Goal: Information Seeking & Learning: Learn about a topic

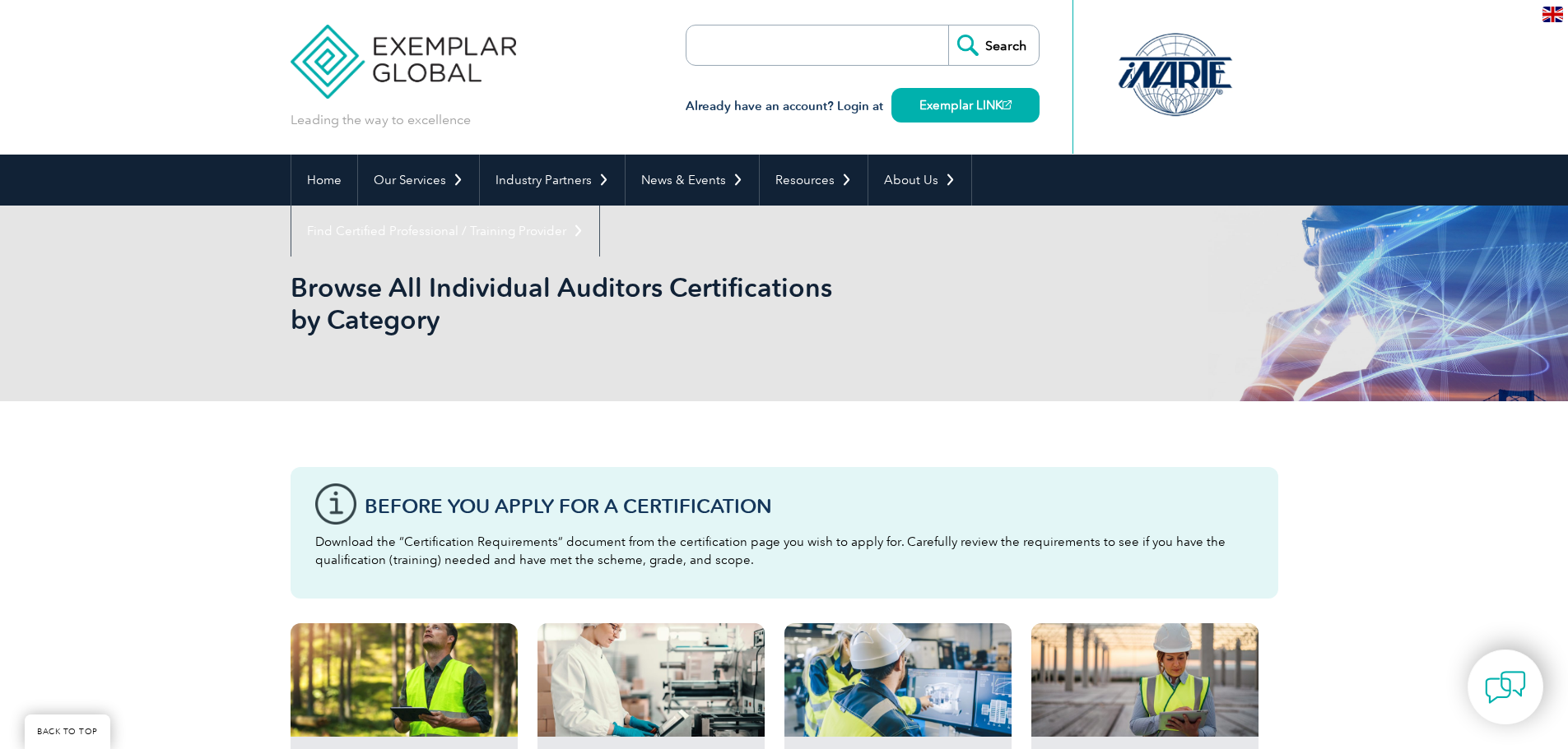
scroll to position [494, 0]
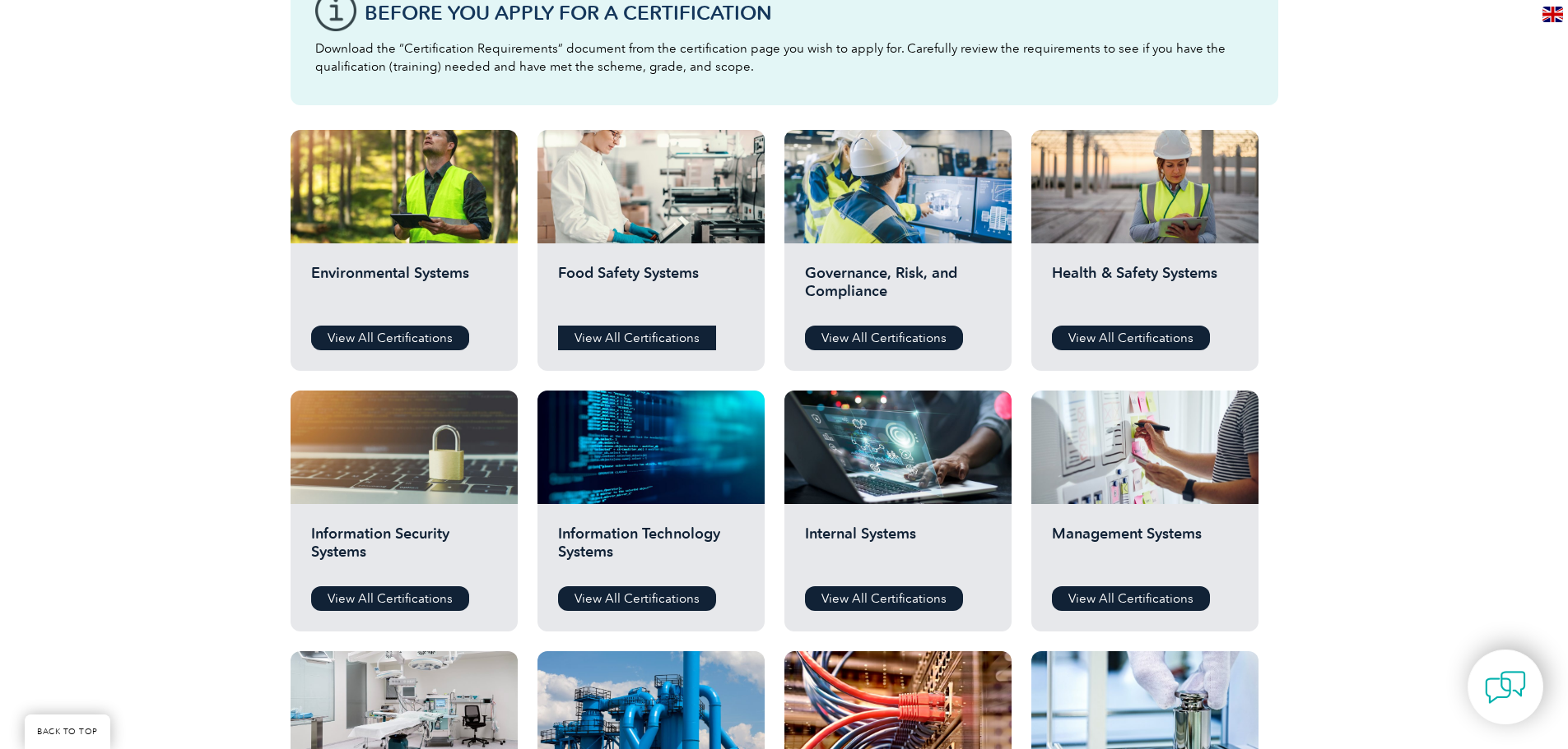
click at [643, 334] on link "View All Certifications" at bounding box center [637, 339] width 158 height 25
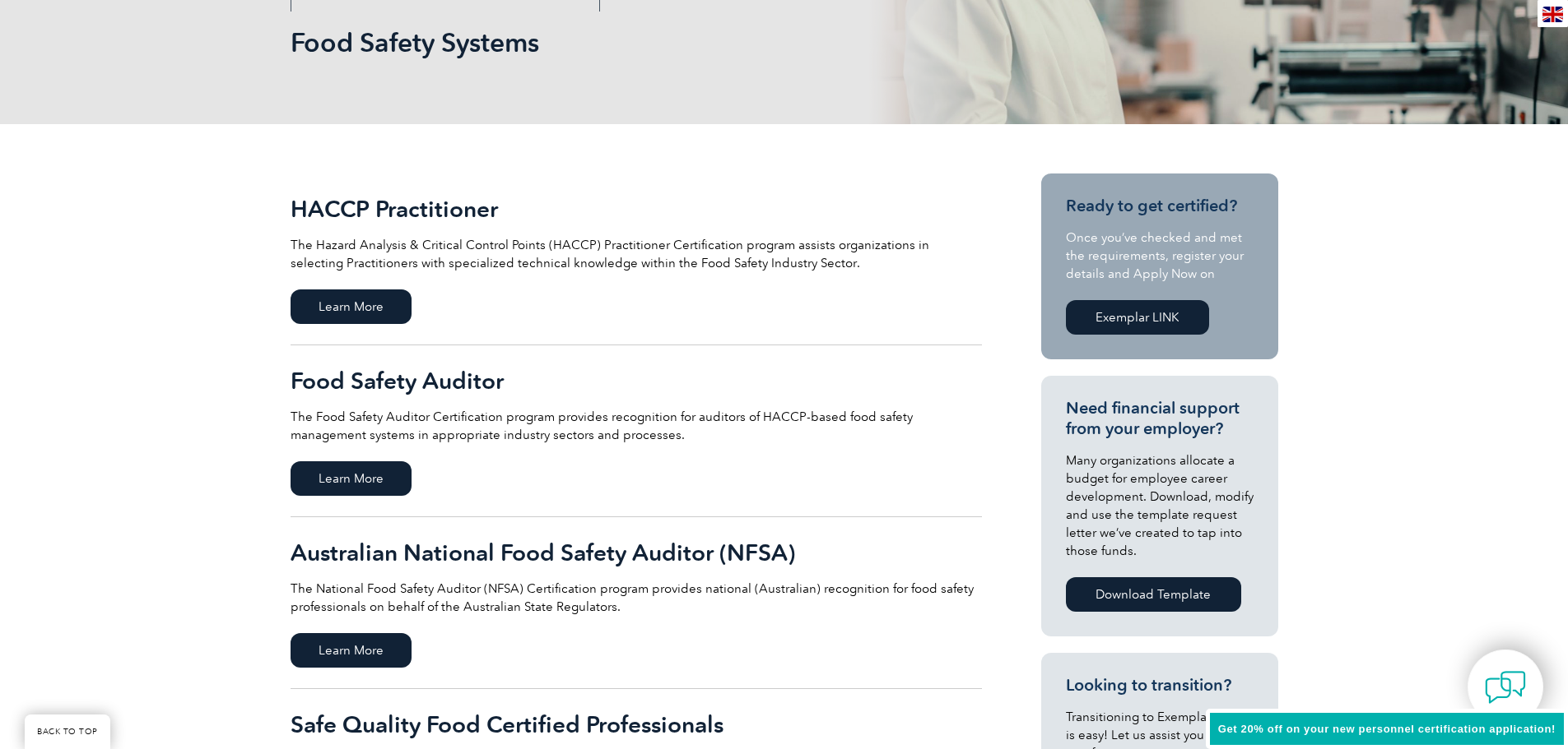
scroll to position [247, 0]
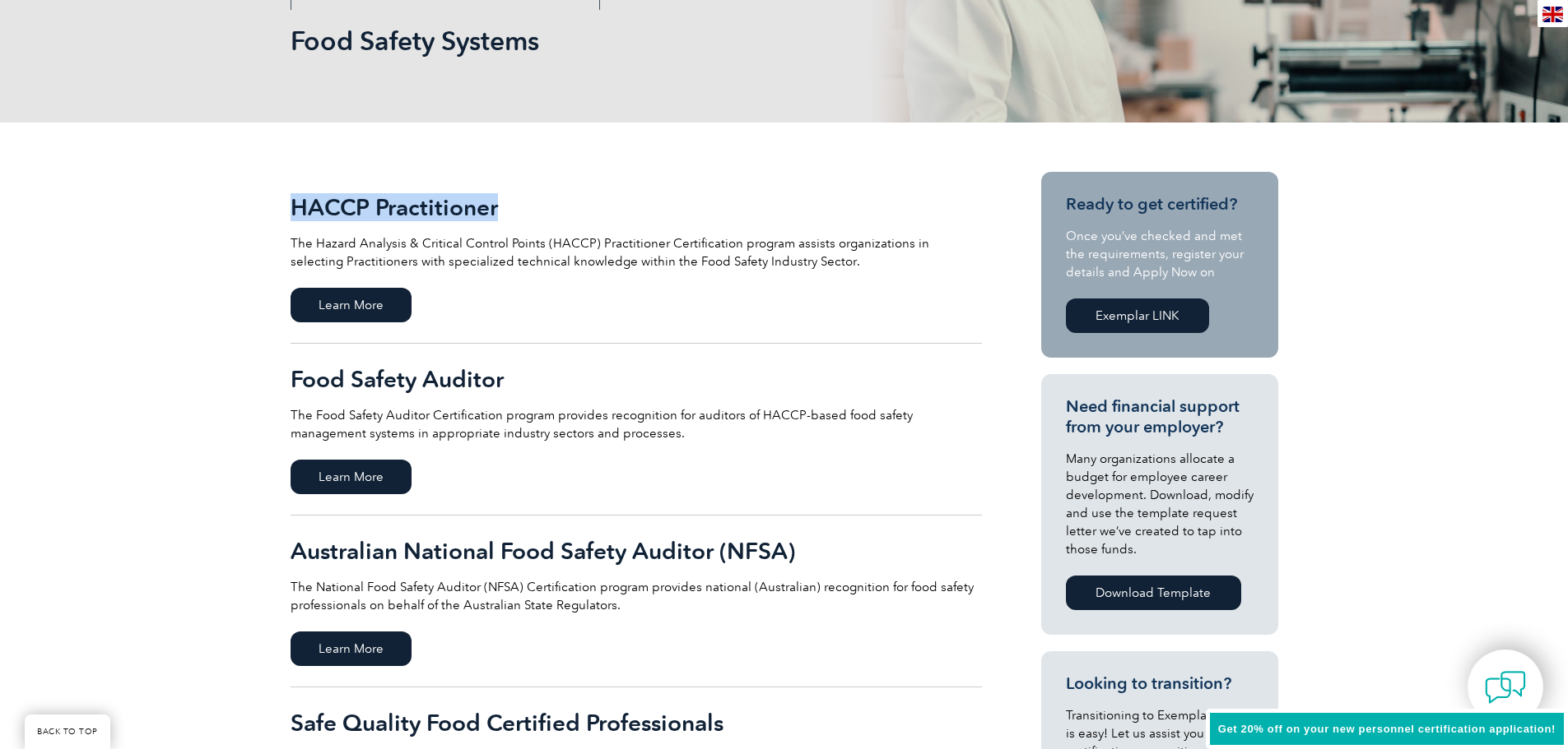
drag, startPoint x: 285, startPoint y: 203, endPoint x: 562, endPoint y: 189, distance: 277.4
click at [562, 189] on div "HACCP Practitioner The Hazard Analysis & Critical Control Points (HACCP) Practi…" at bounding box center [784, 656] width 1568 height 1066
copy h2 "HACCP Practitioner"
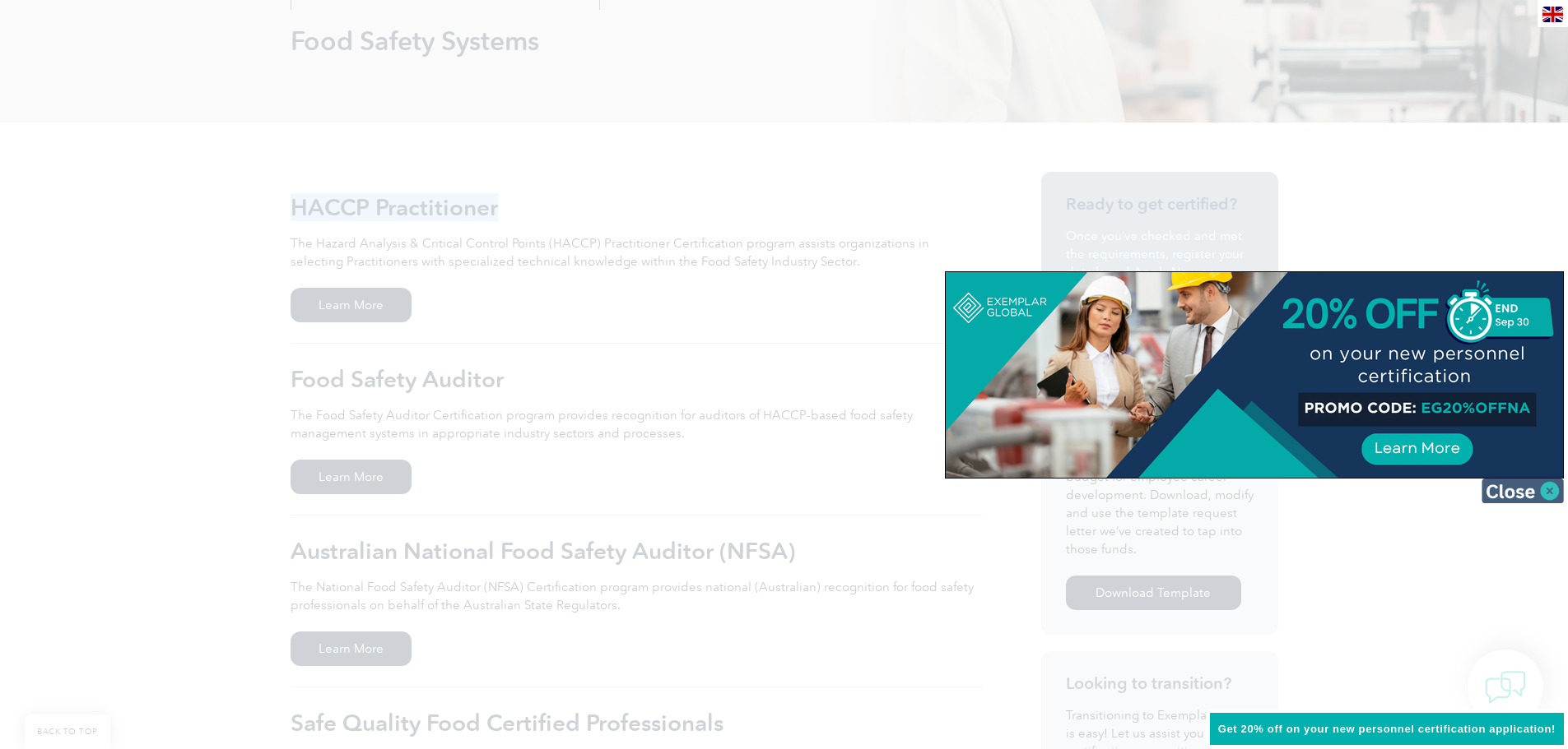
click at [1550, 485] on img at bounding box center [1522, 491] width 83 height 25
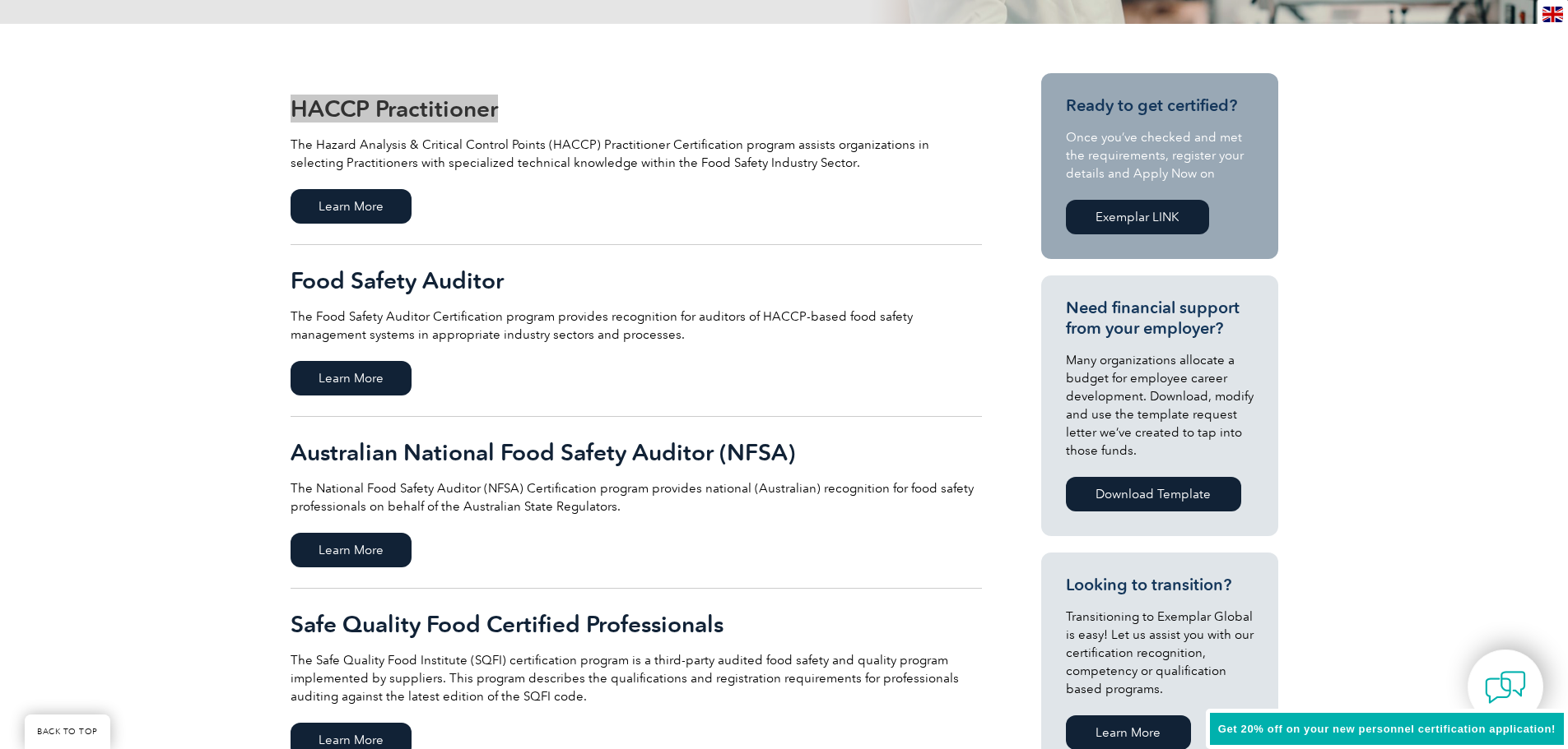
scroll to position [83, 0]
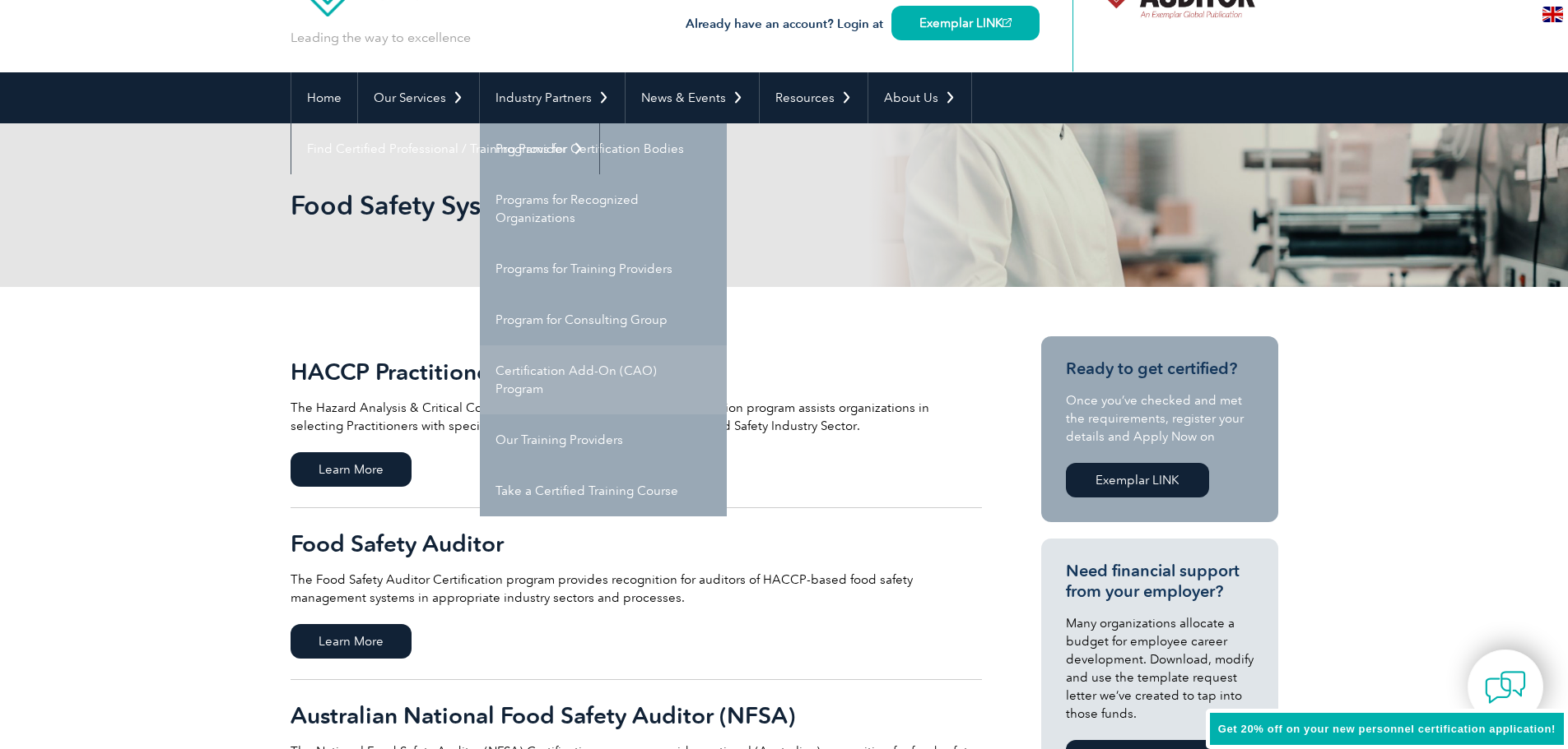
click at [578, 363] on link "Certification Add-On (CAO) Program" at bounding box center [603, 380] width 247 height 69
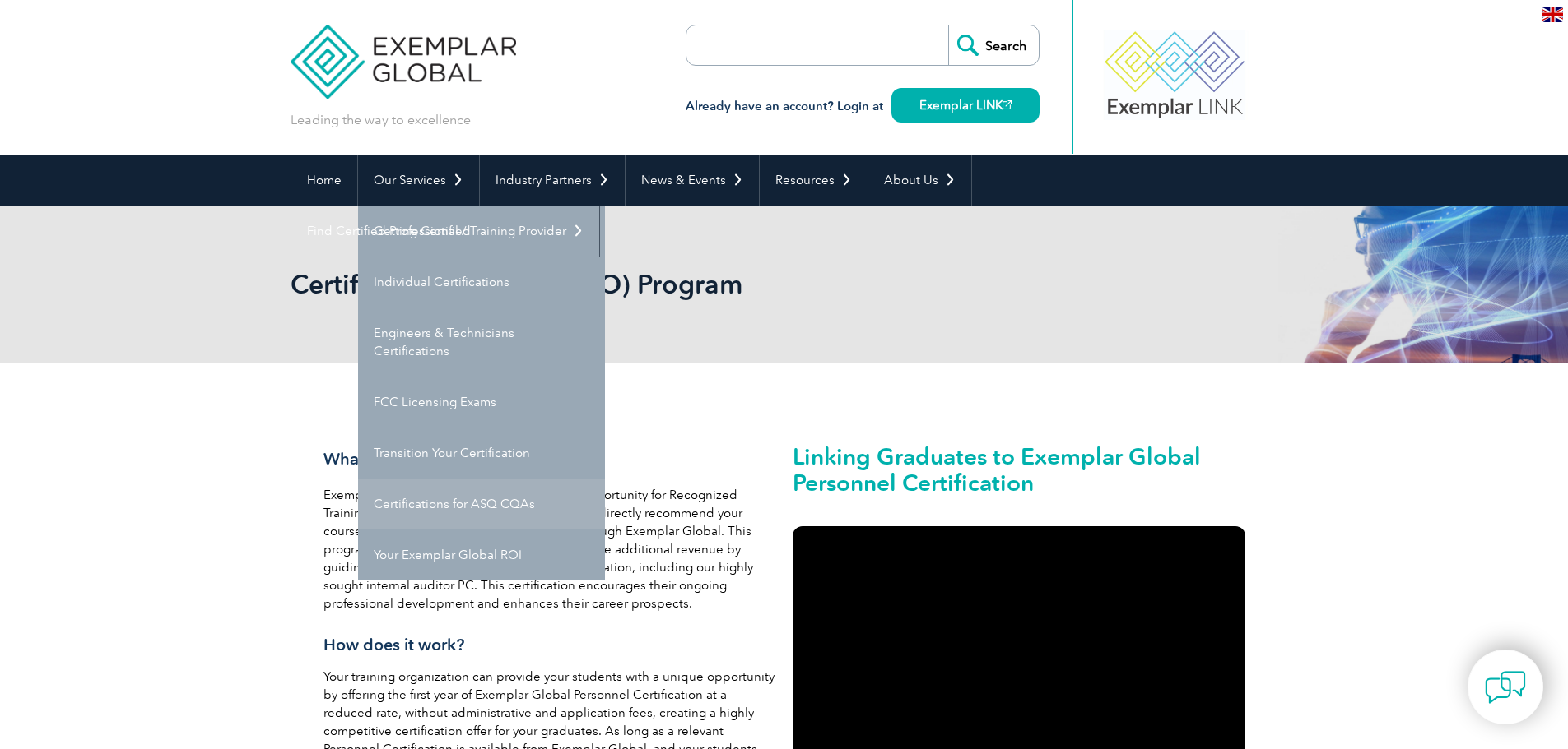
click at [435, 500] on link "Certifications for ASQ CQAs" at bounding box center [481, 504] width 247 height 51
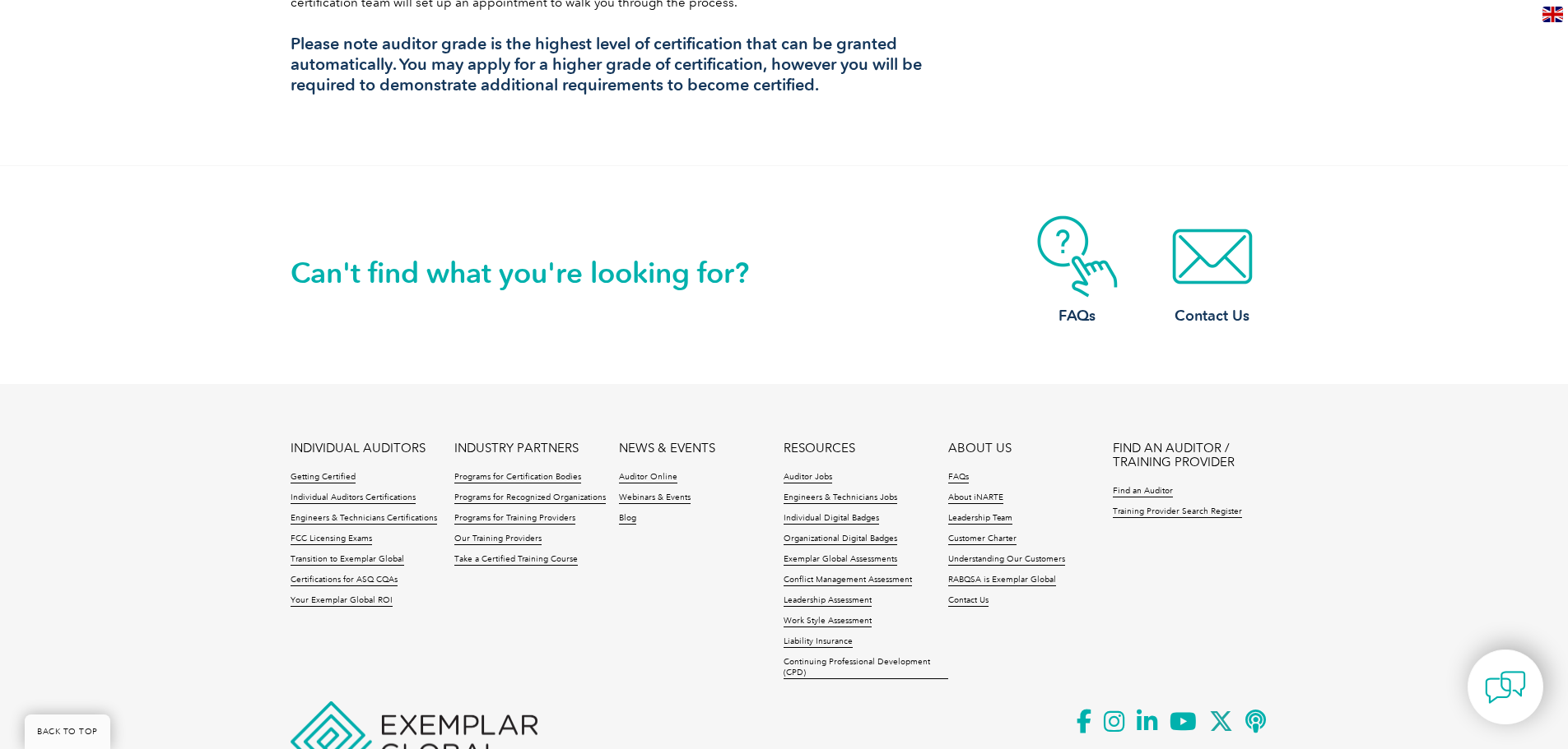
scroll to position [1724, 0]
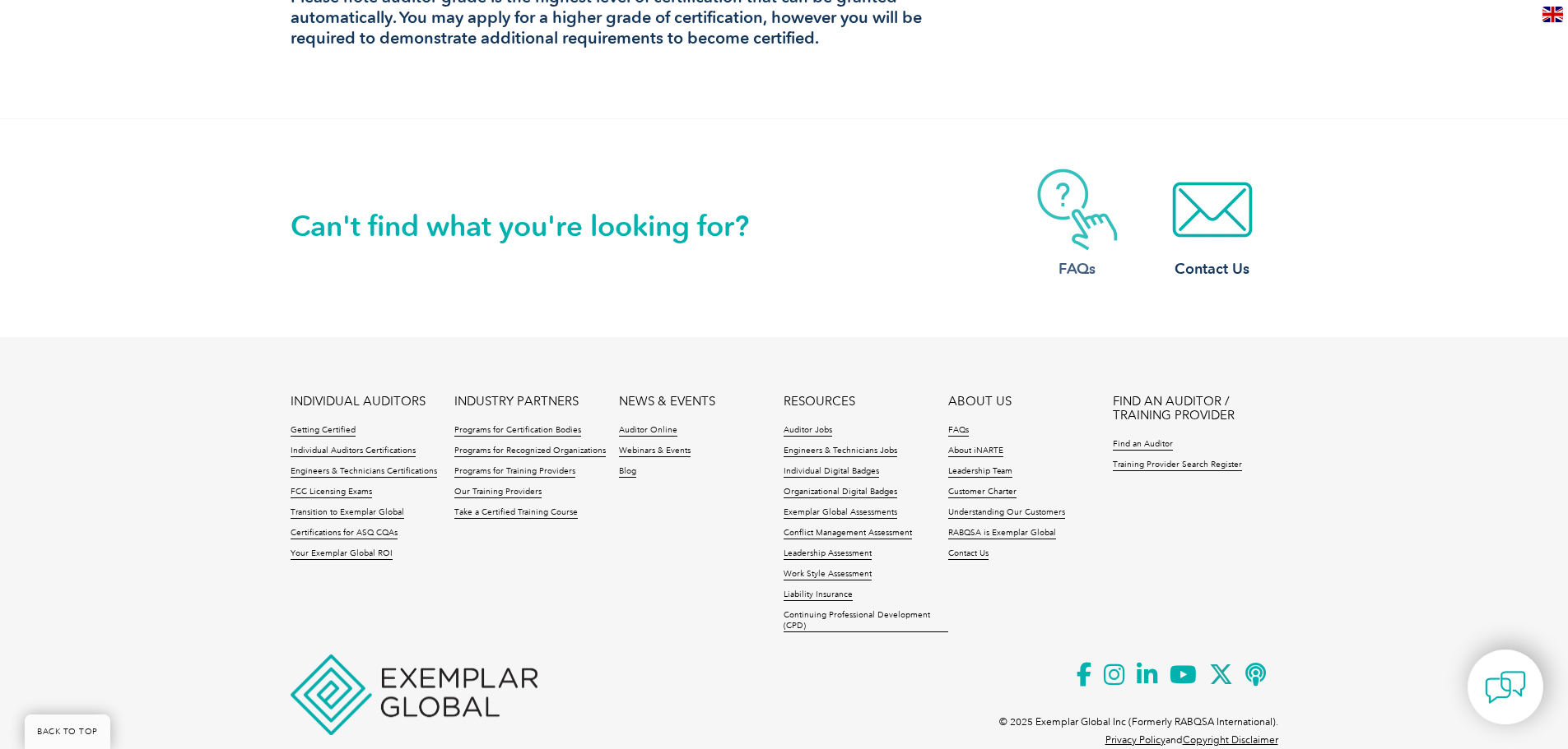
click at [1071, 168] on img at bounding box center [1077, 209] width 132 height 83
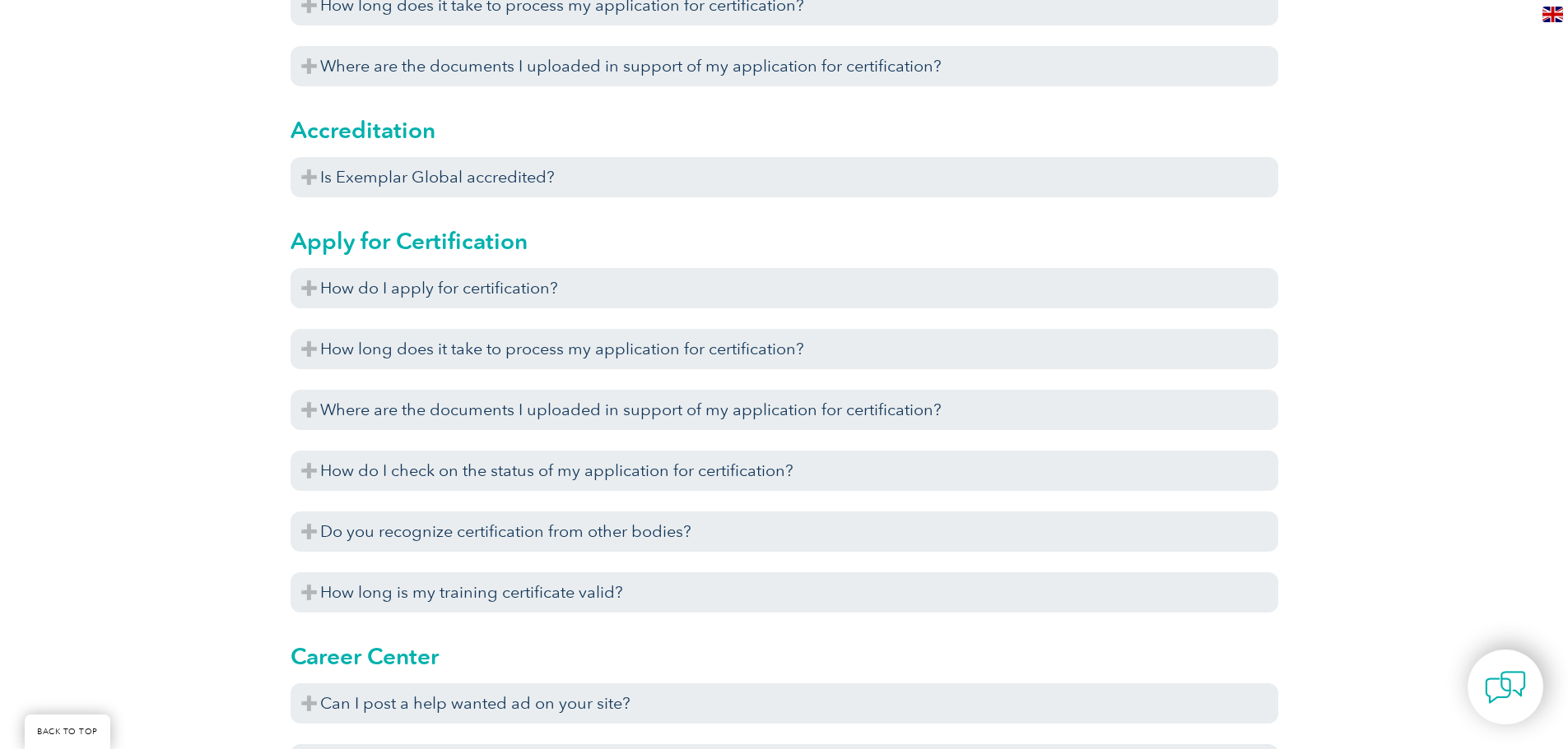
scroll to position [741, 0]
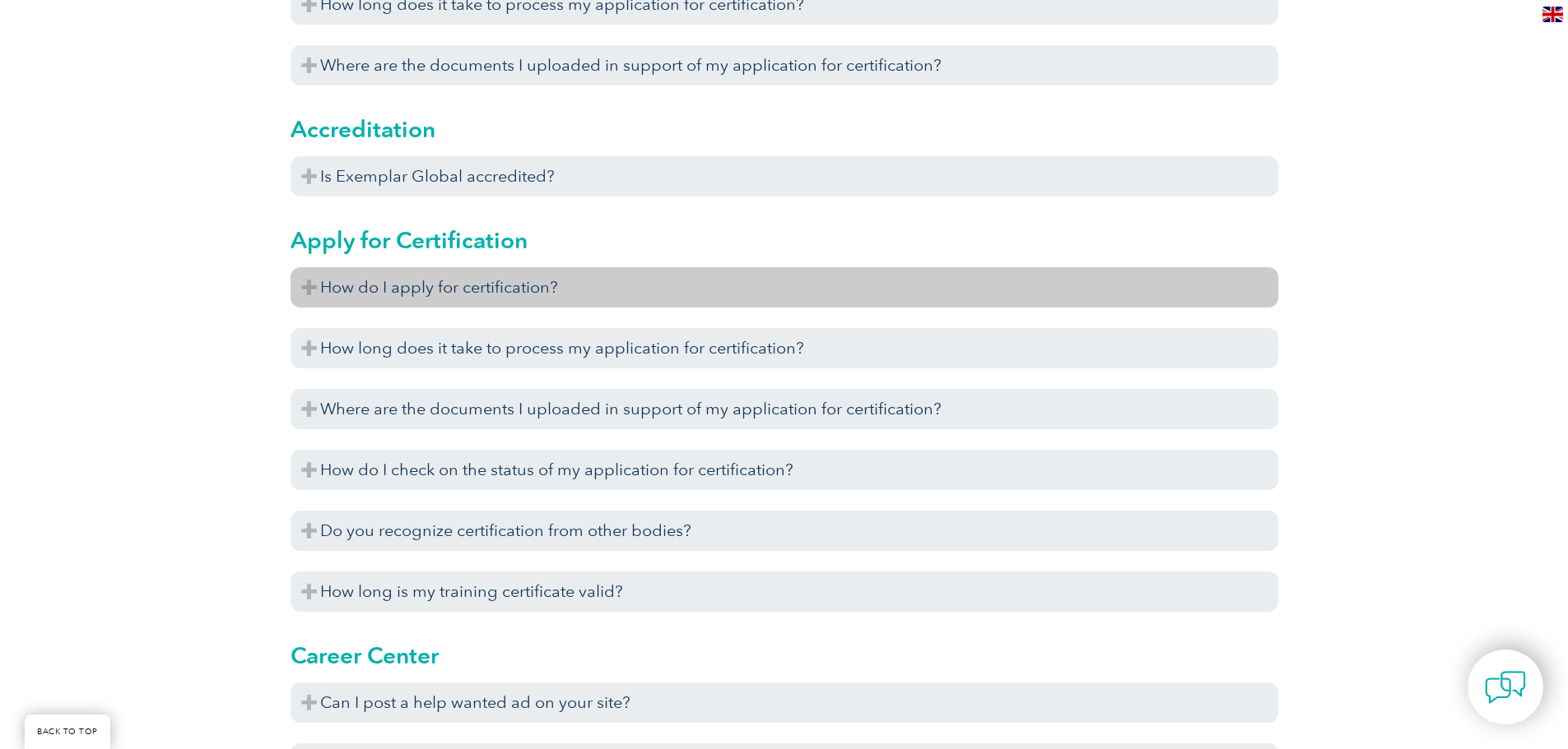
click at [527, 289] on h3 "How do I apply for certification?" at bounding box center [784, 288] width 987 height 40
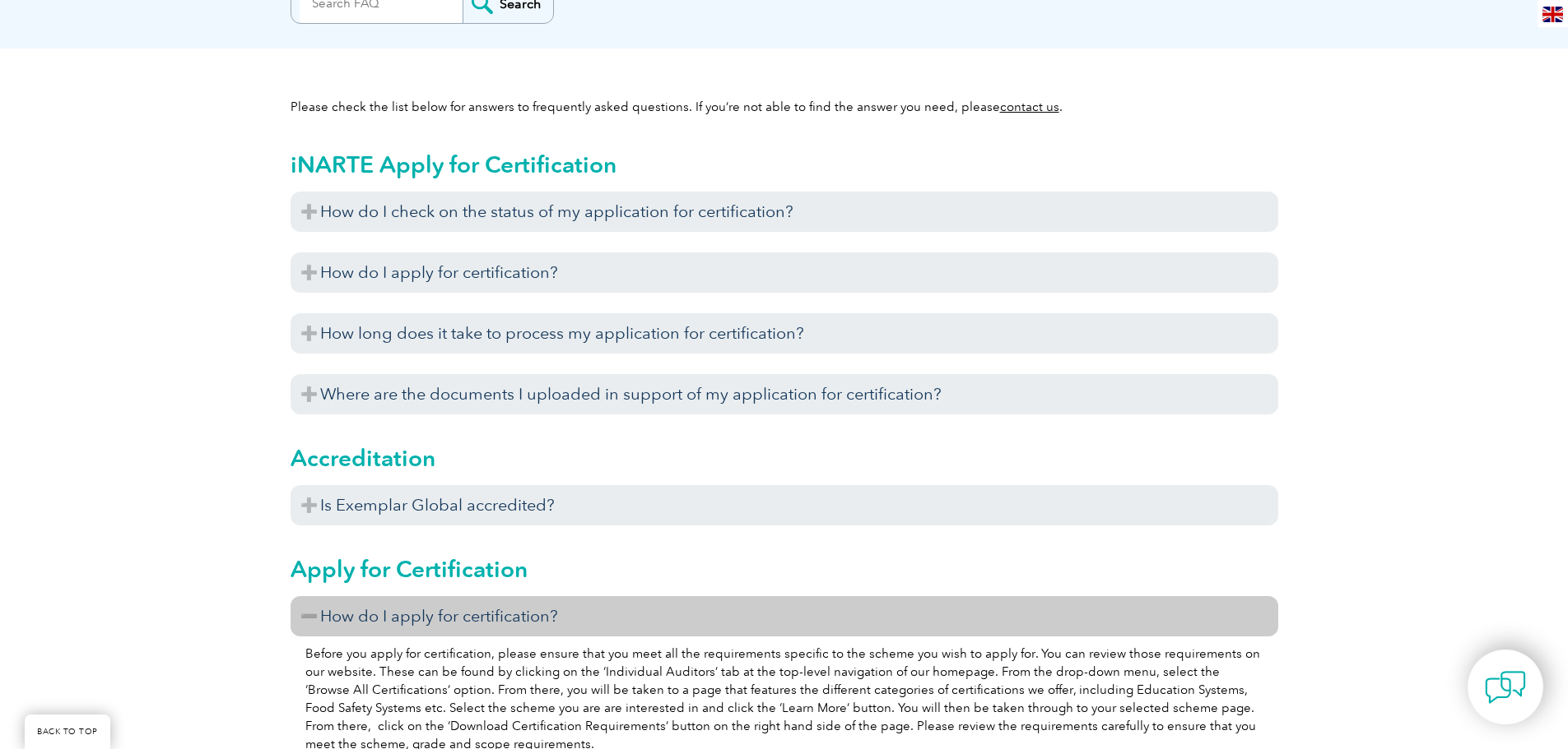
scroll to position [0, 0]
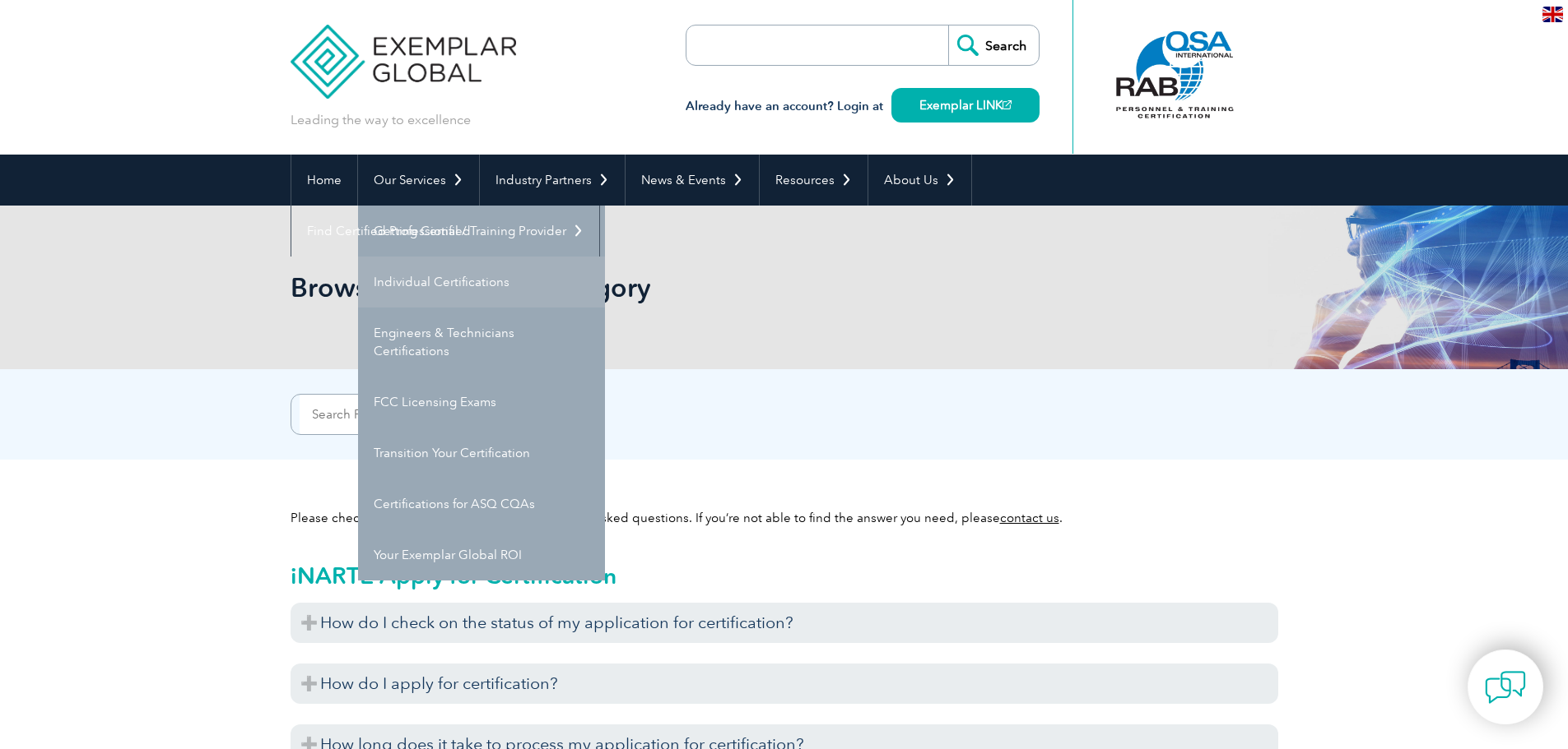
click at [397, 276] on link "Individual Certifications" at bounding box center [481, 282] width 247 height 51
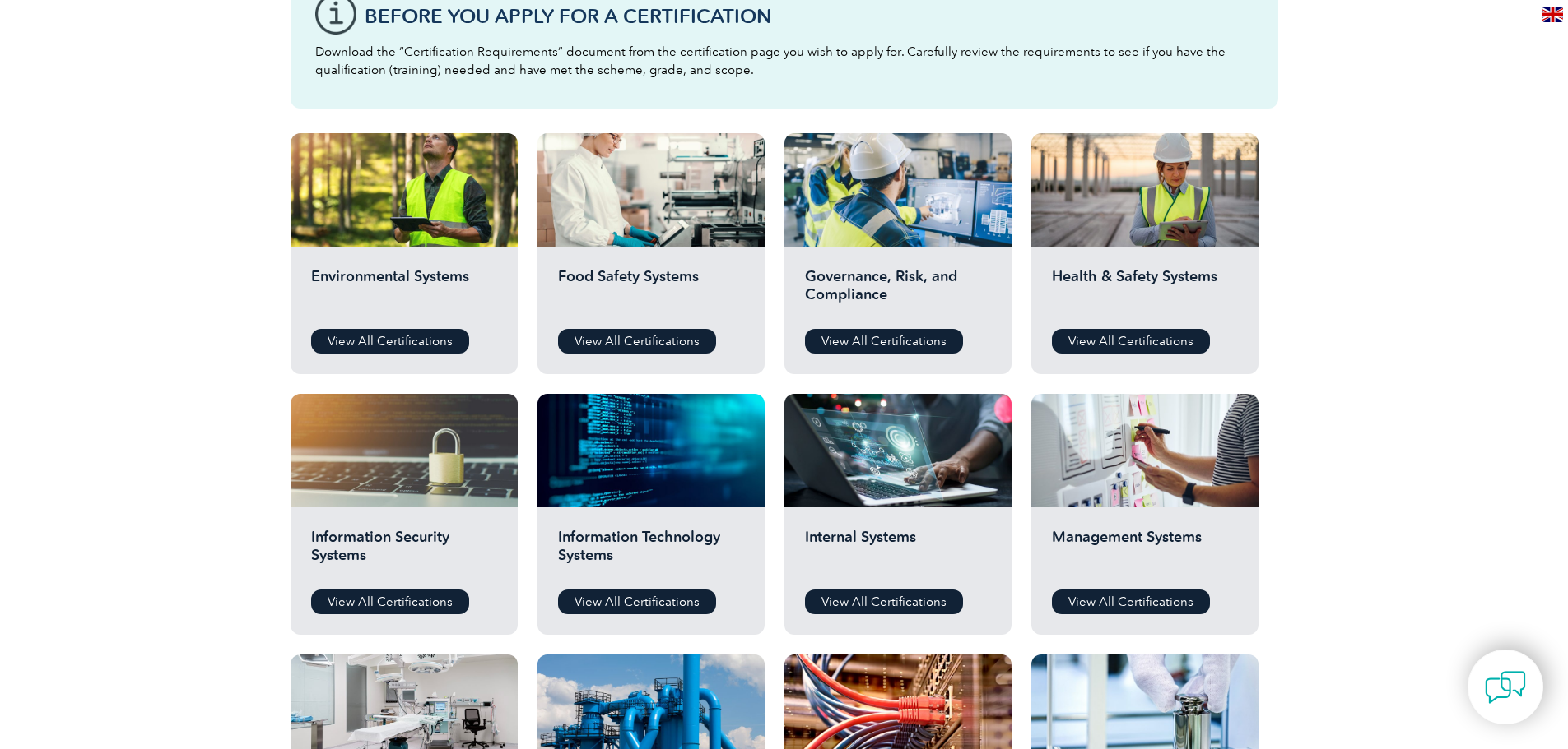
scroll to position [494, 0]
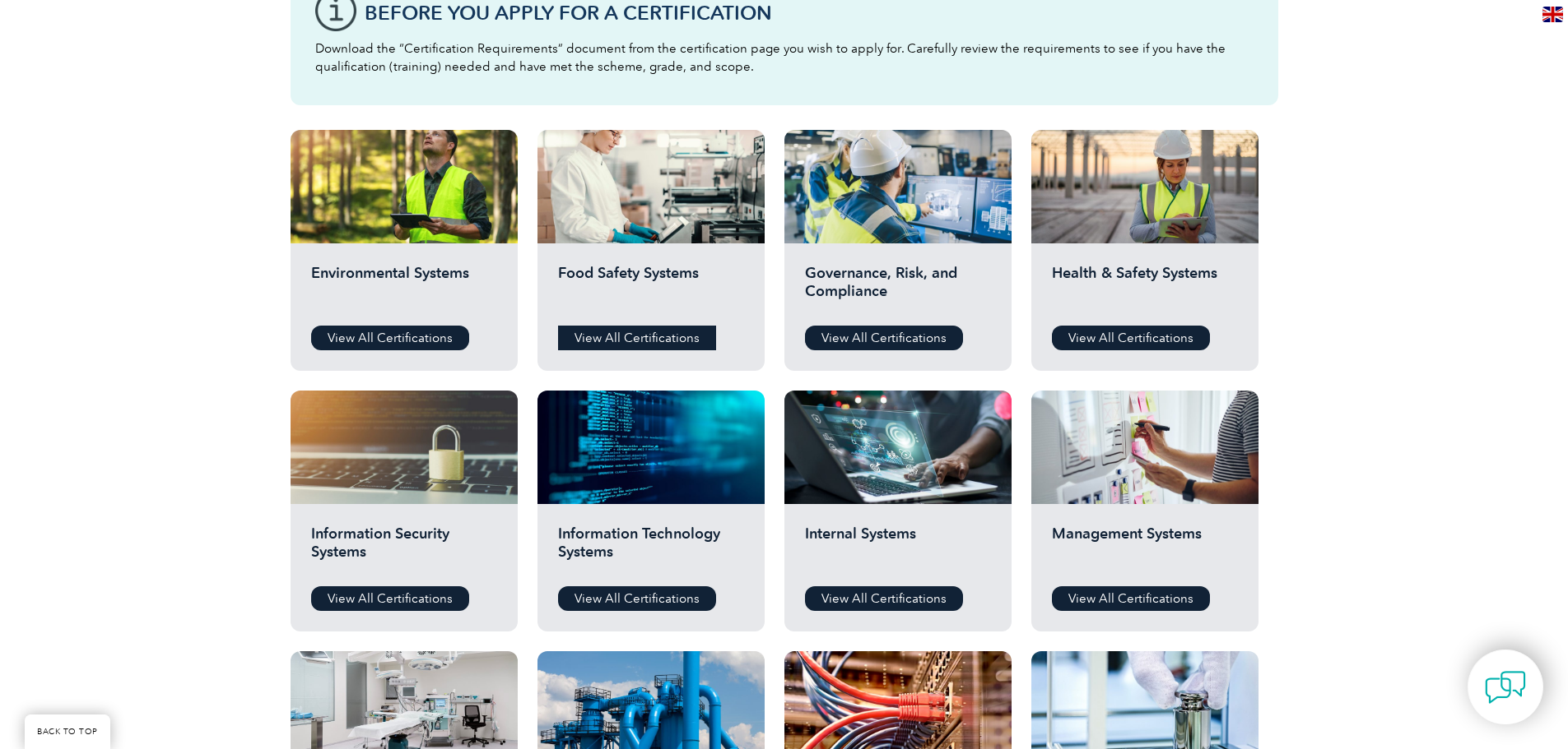
click at [633, 331] on link "View All Certifications" at bounding box center [637, 339] width 158 height 25
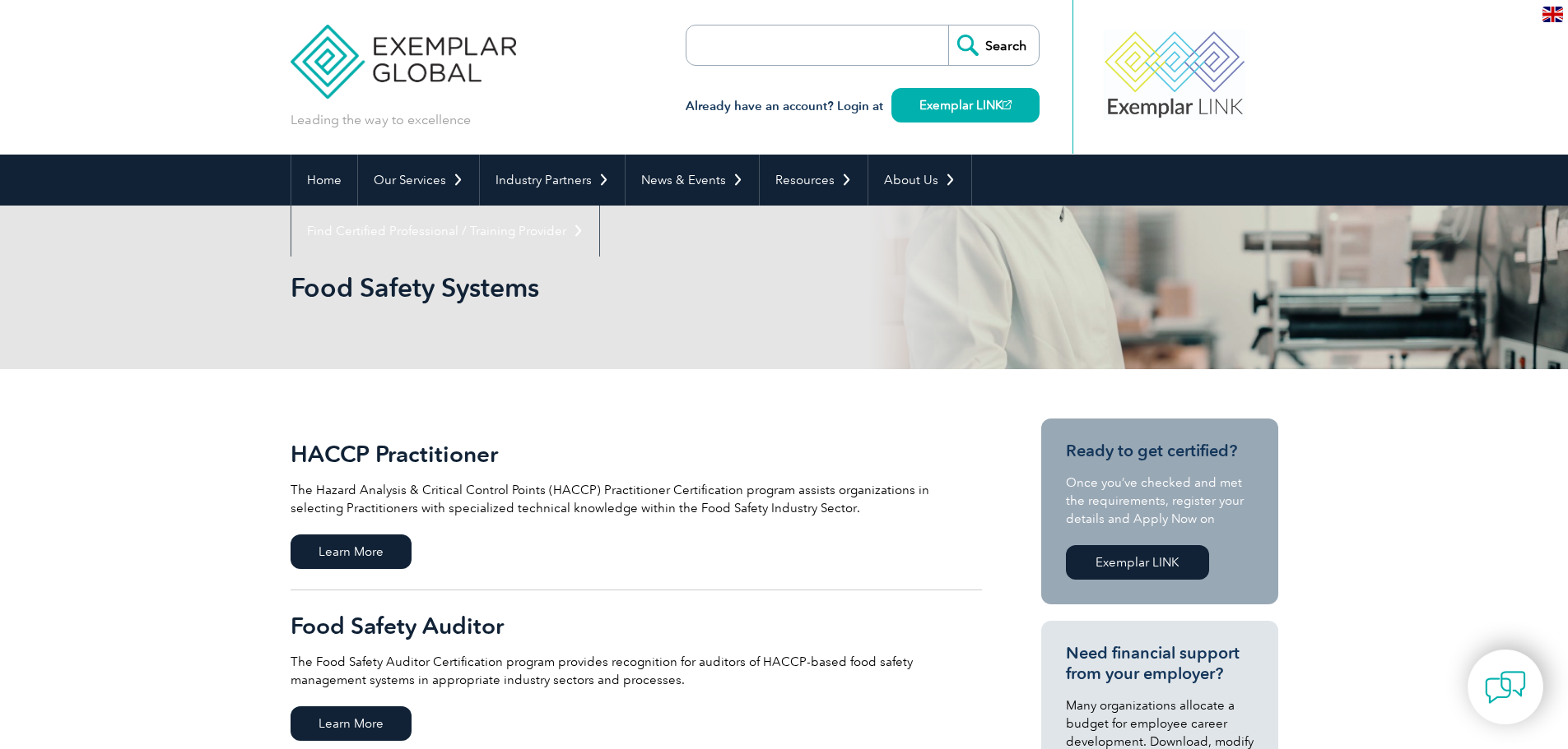
drag, startPoint x: 250, startPoint y: 3, endPoint x: 182, endPoint y: 344, distance: 347.7
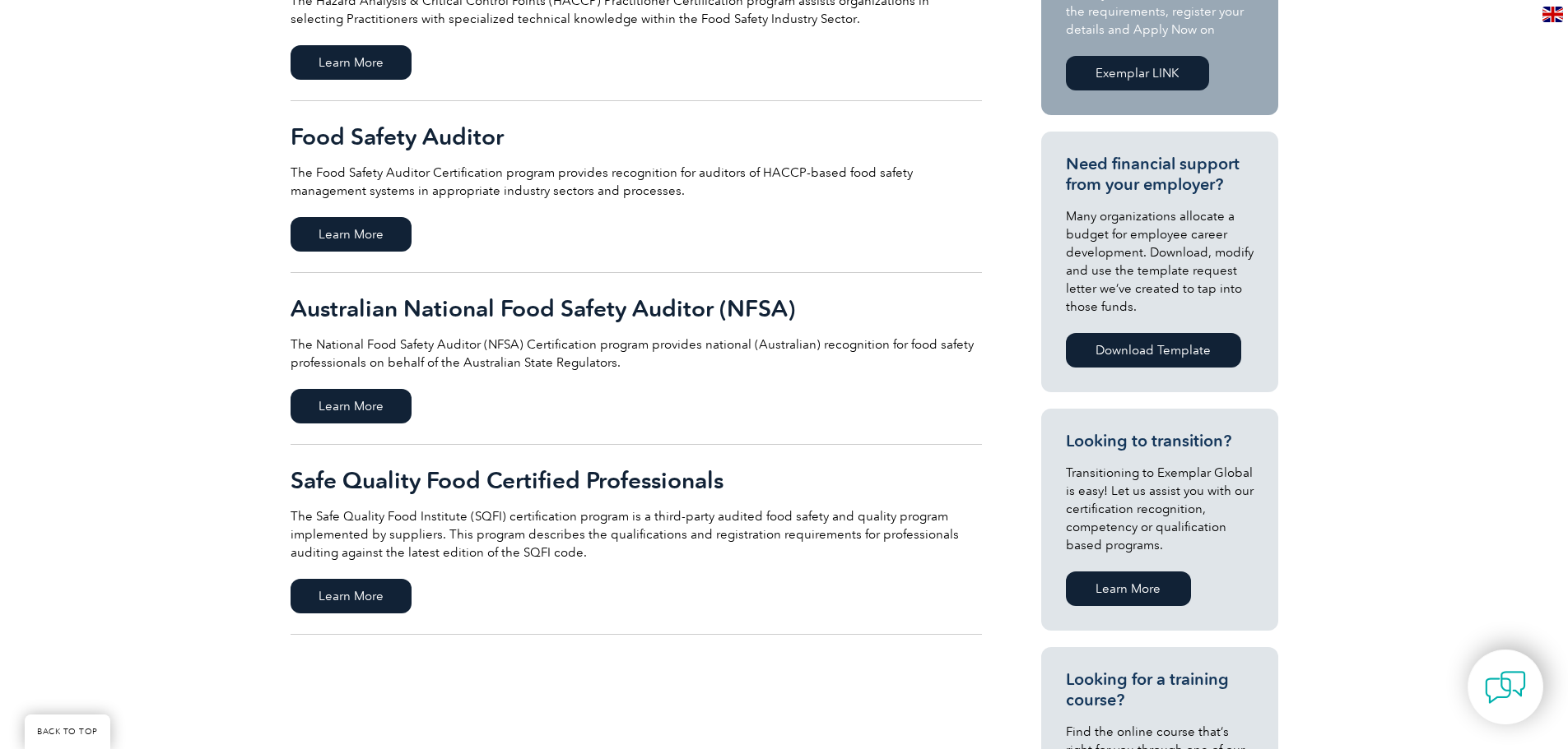
scroll to position [494, 0]
